Goal: Task Accomplishment & Management: Manage account settings

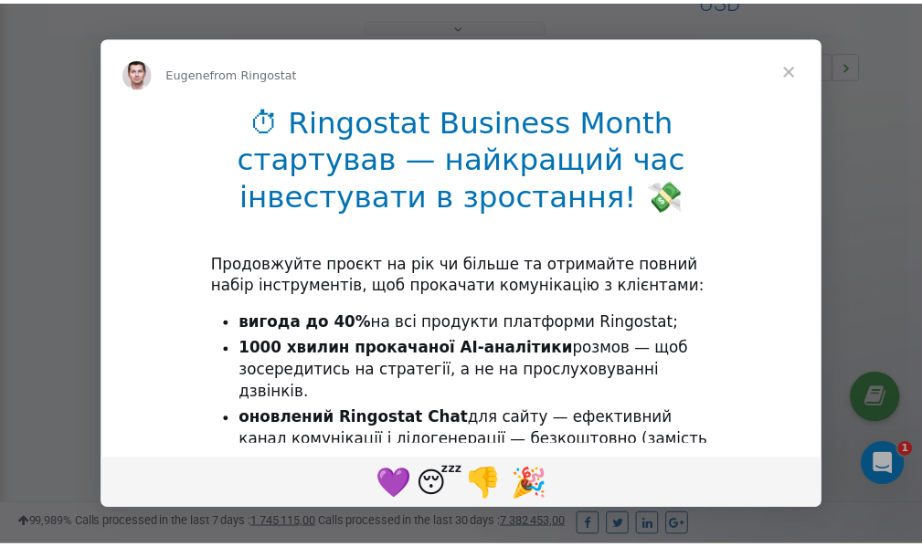
scroll to position [546, 0]
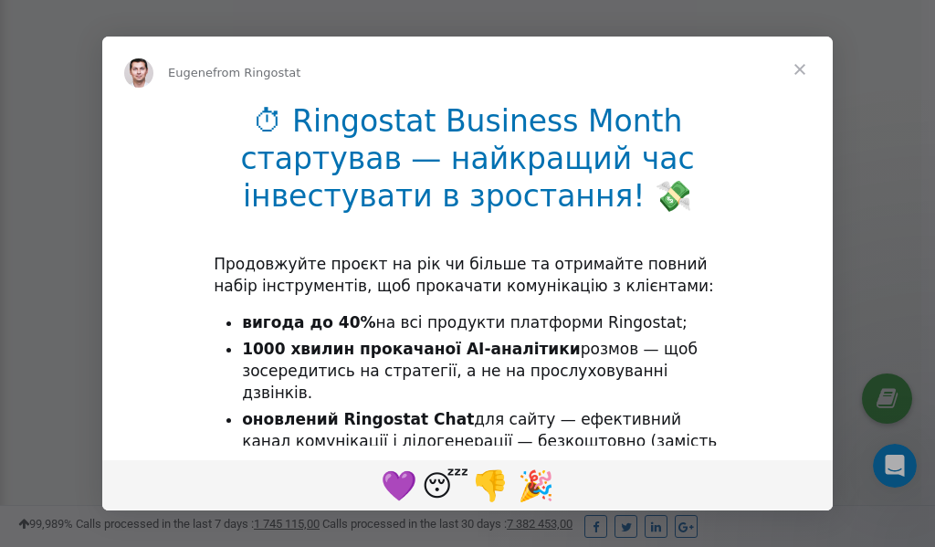
click at [803, 66] on span "Close" at bounding box center [800, 70] width 66 height 66
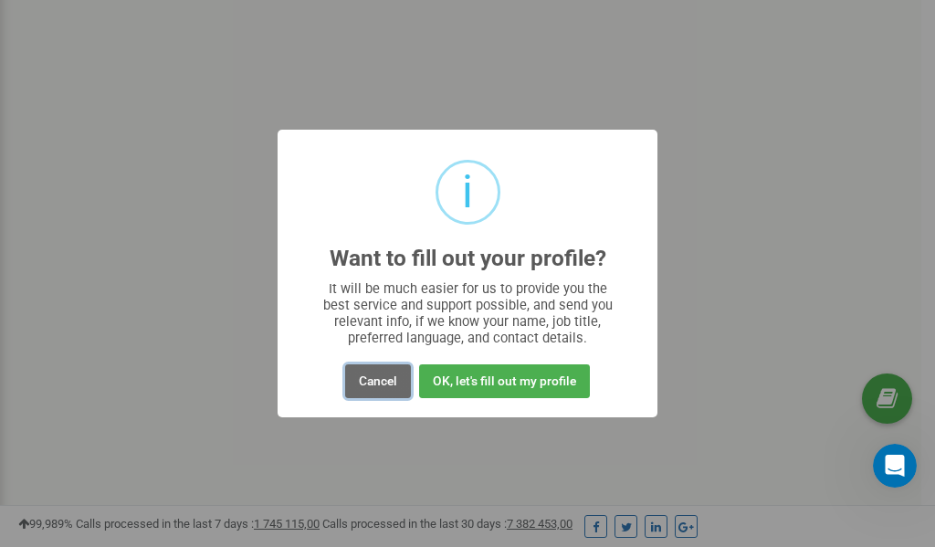
click at [385, 380] on button "Cancel" at bounding box center [378, 381] width 66 height 34
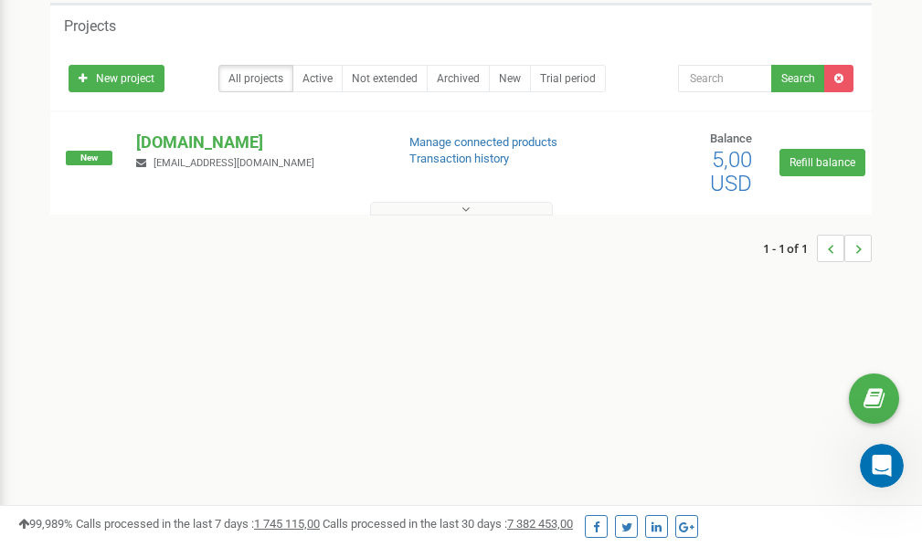
scroll to position [0, 0]
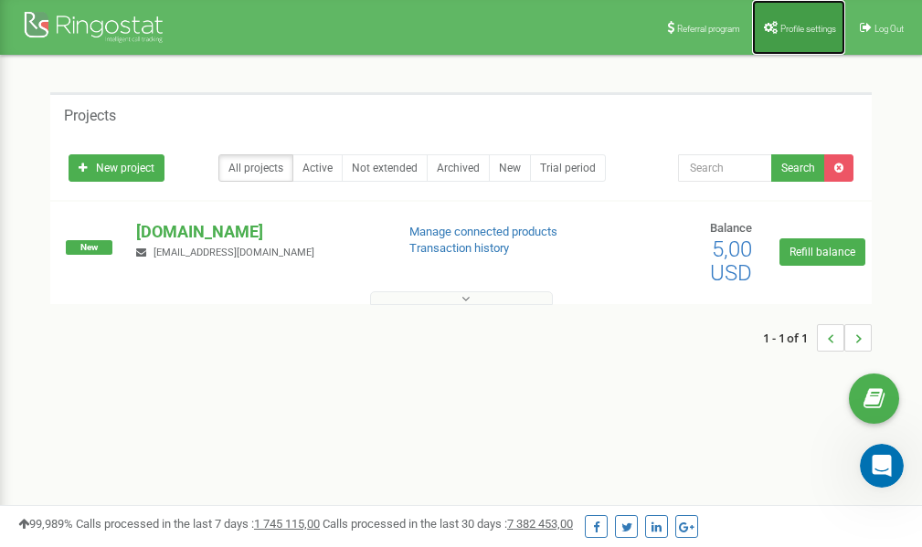
click at [796, 19] on link "Profile settings" at bounding box center [798, 27] width 93 height 55
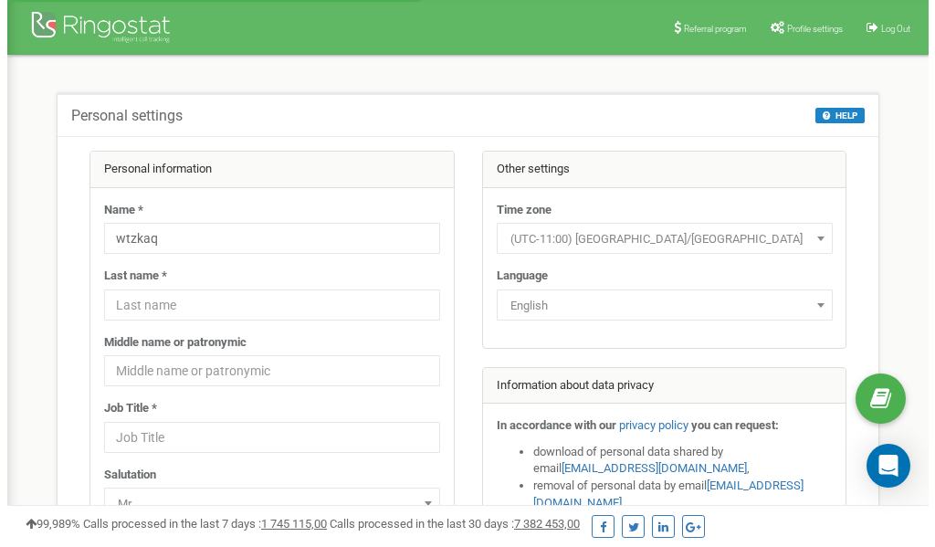
scroll to position [91, 0]
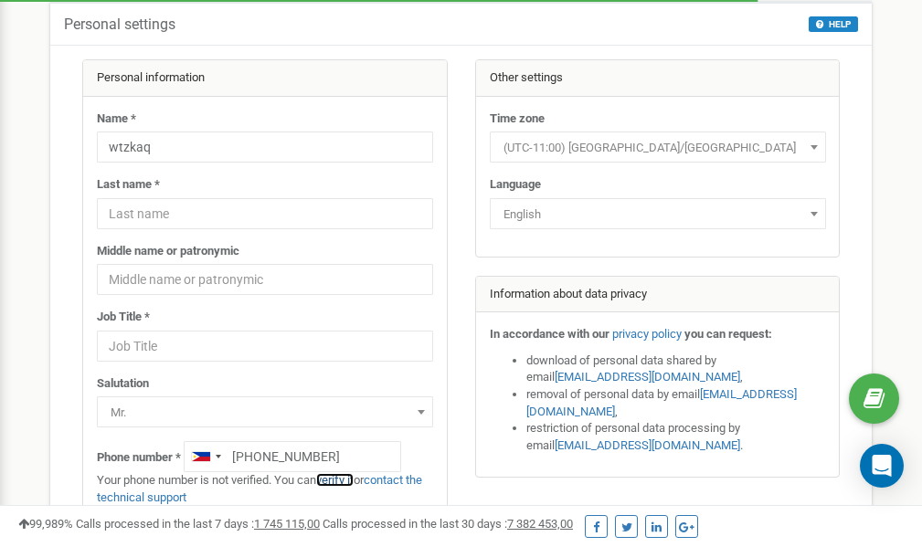
click at [346, 480] on link "verify it" at bounding box center [334, 480] width 37 height 14
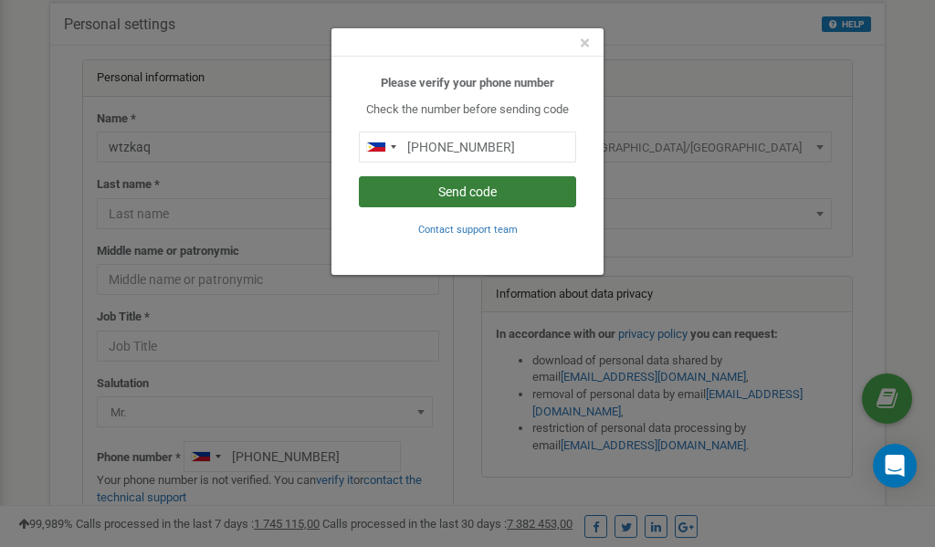
click at [487, 190] on button "Send code" at bounding box center [467, 191] width 217 height 31
